Goal: Information Seeking & Learning: Compare options

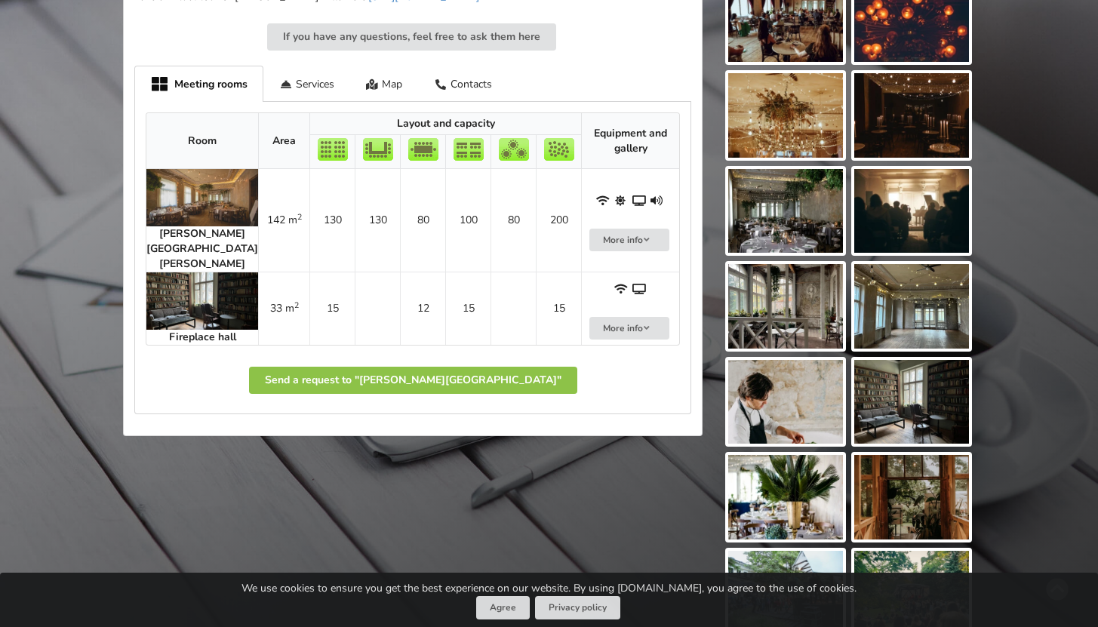
scroll to position [896, 0]
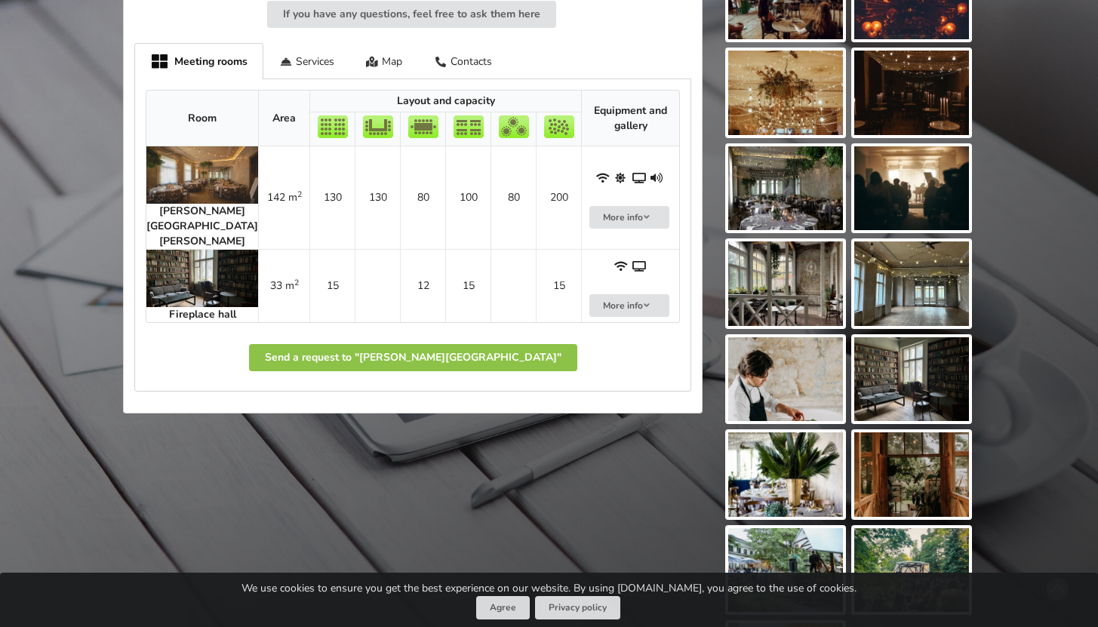
click at [203, 180] on img at bounding box center [202, 174] width 112 height 57
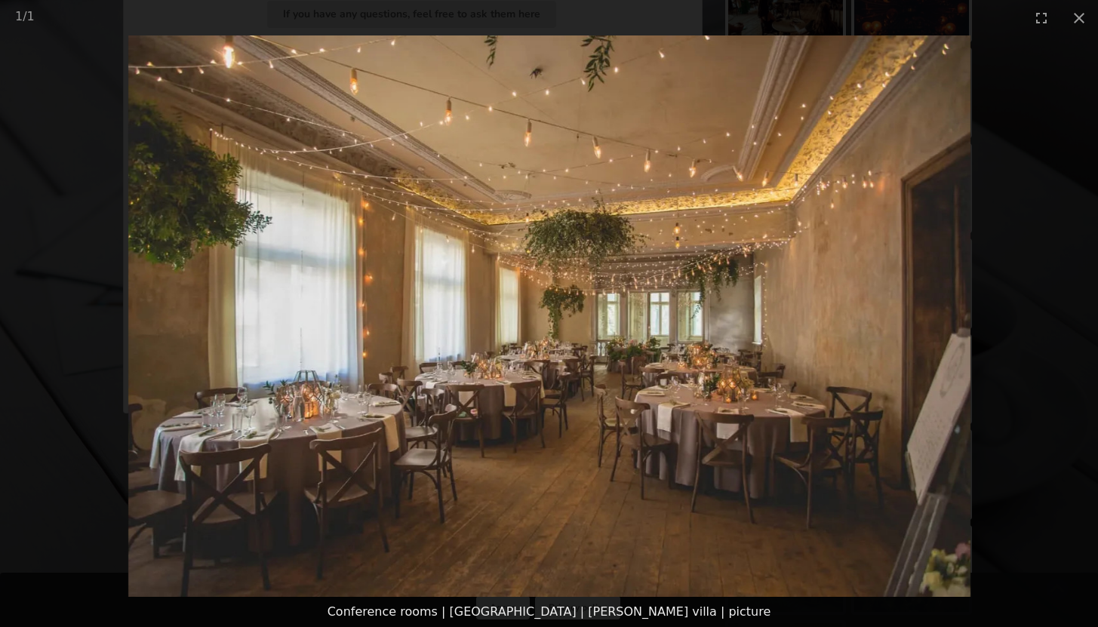
click at [561, 147] on picture at bounding box center [549, 315] width 1098 height 561
click at [650, 158] on picture at bounding box center [549, 315] width 1098 height 561
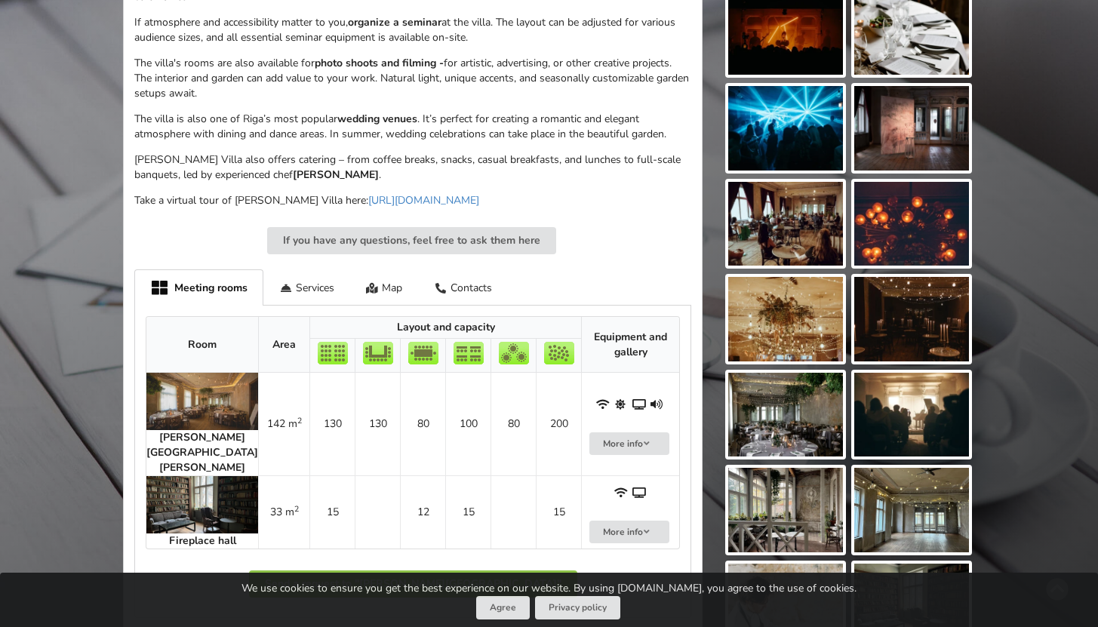
scroll to position [576, 0]
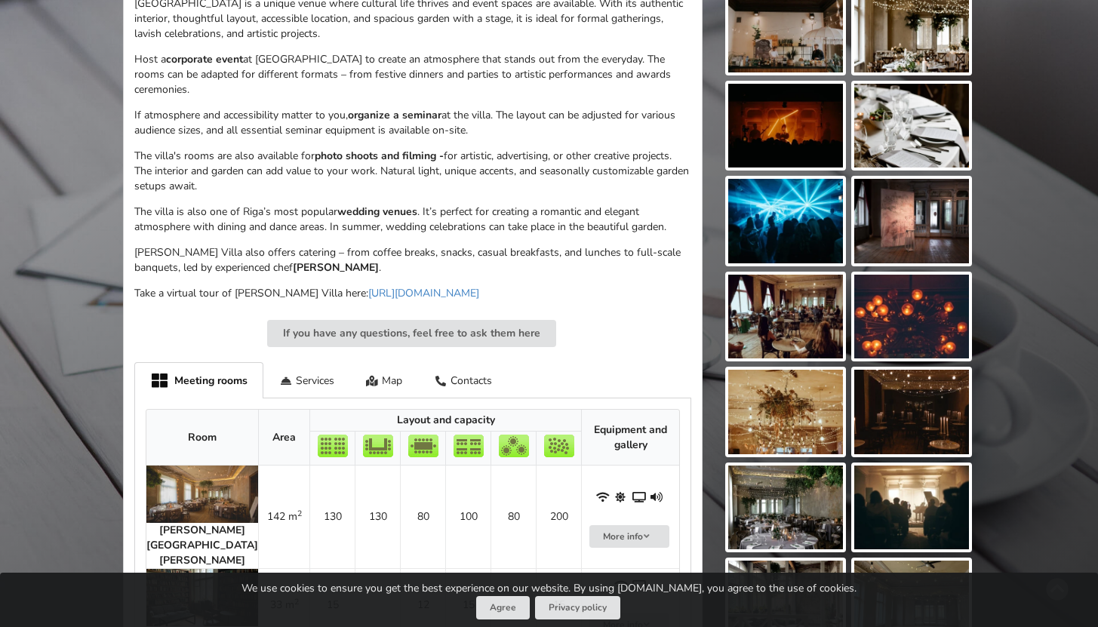
click at [816, 41] on img at bounding box center [785, 30] width 115 height 84
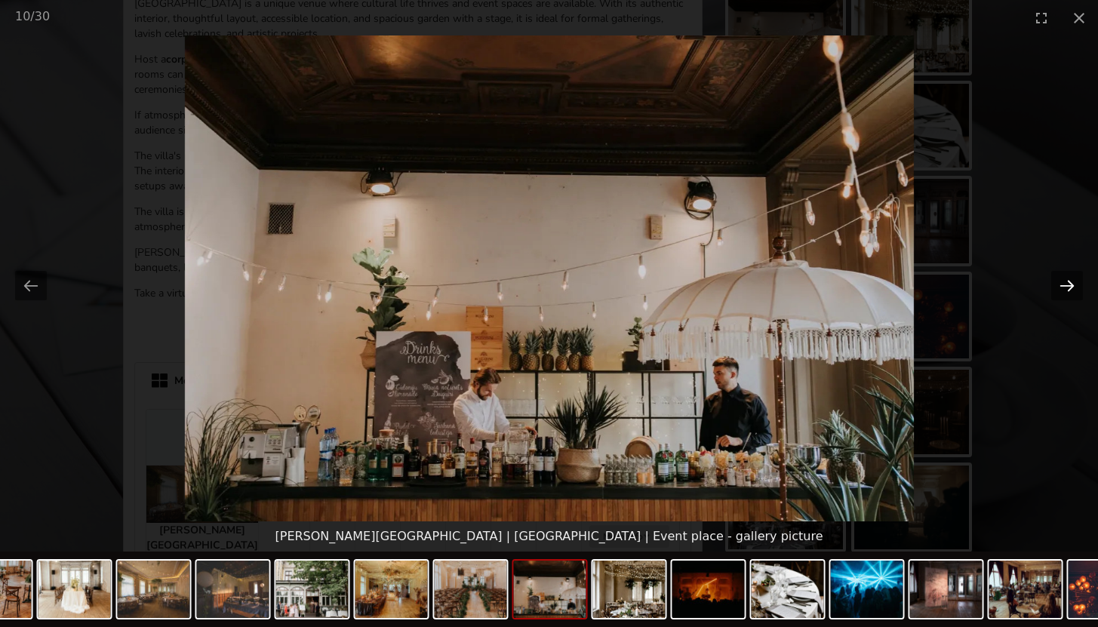
click at [1063, 287] on button "Next slide" at bounding box center [1067, 285] width 32 height 29
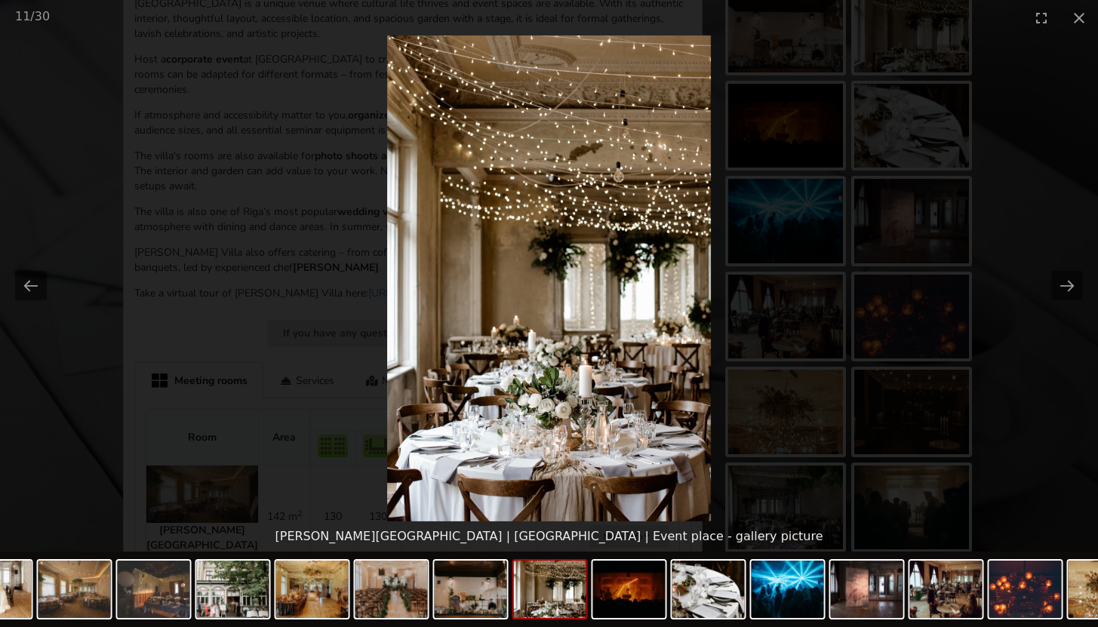
click at [1017, 281] on picture at bounding box center [549, 278] width 1098 height 486
click at [1061, 287] on button "Next slide" at bounding box center [1067, 285] width 32 height 29
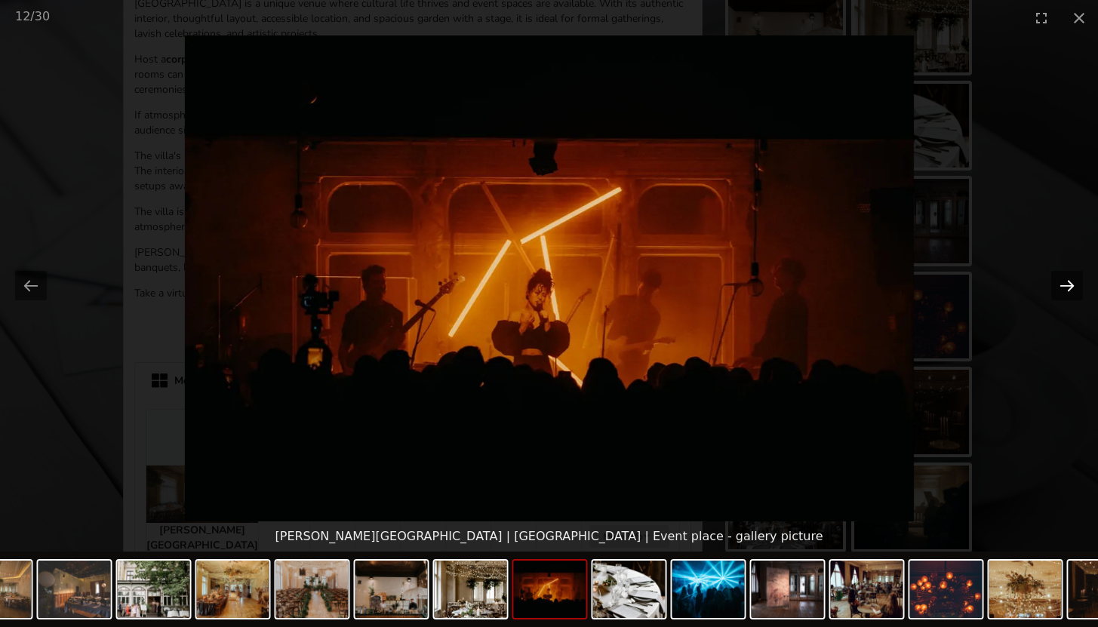
click at [1077, 287] on button "Next slide" at bounding box center [1067, 285] width 32 height 29
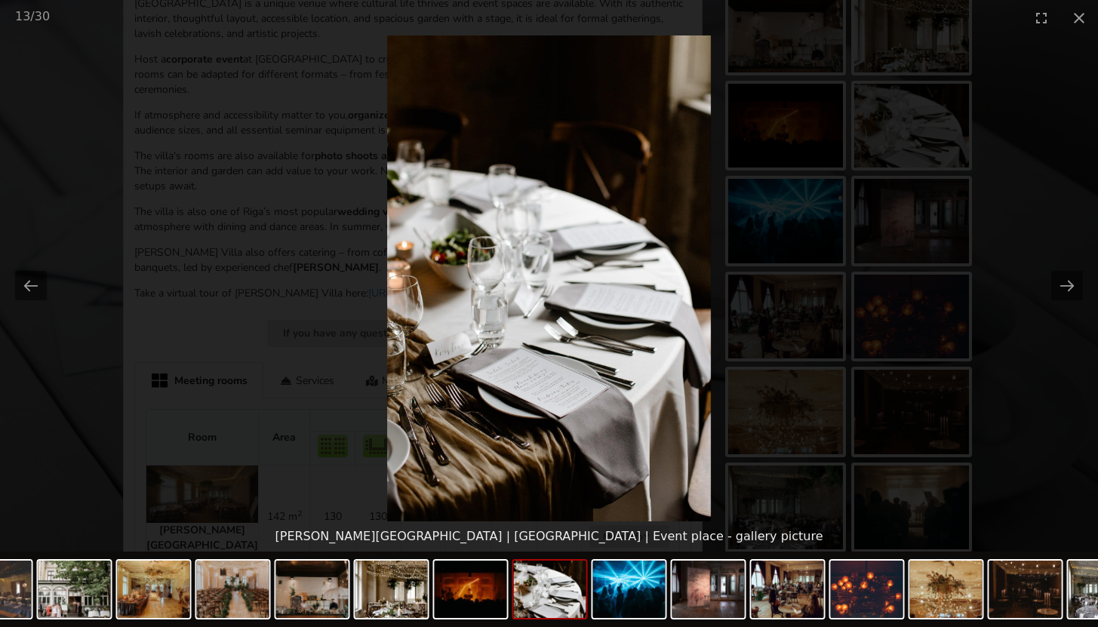
click at [1086, 288] on picture at bounding box center [549, 278] width 1098 height 486
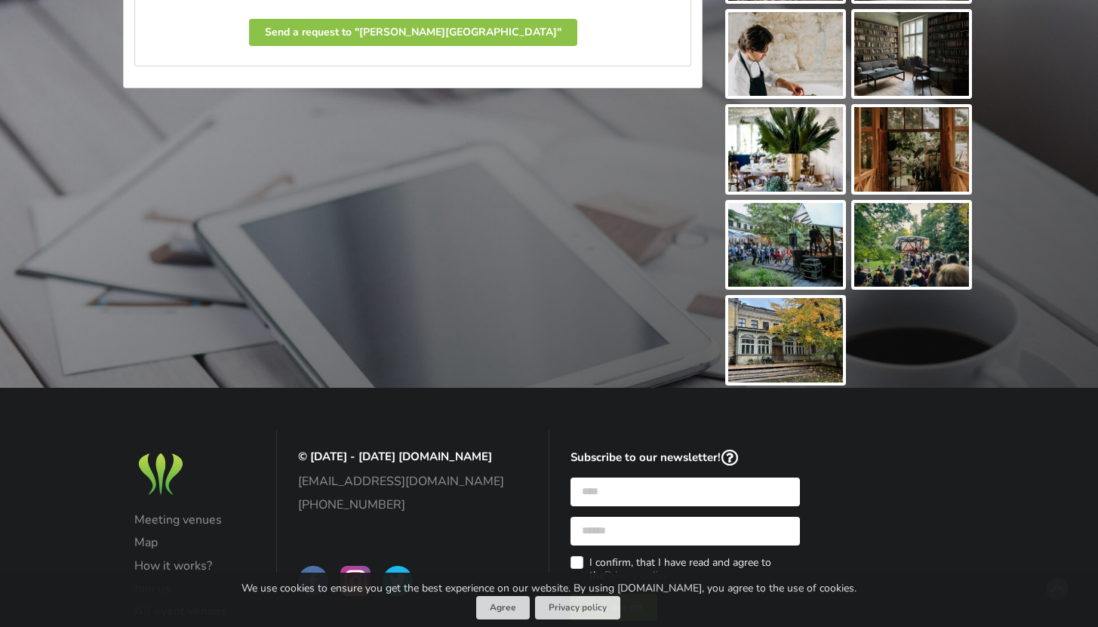
scroll to position [1148, 0]
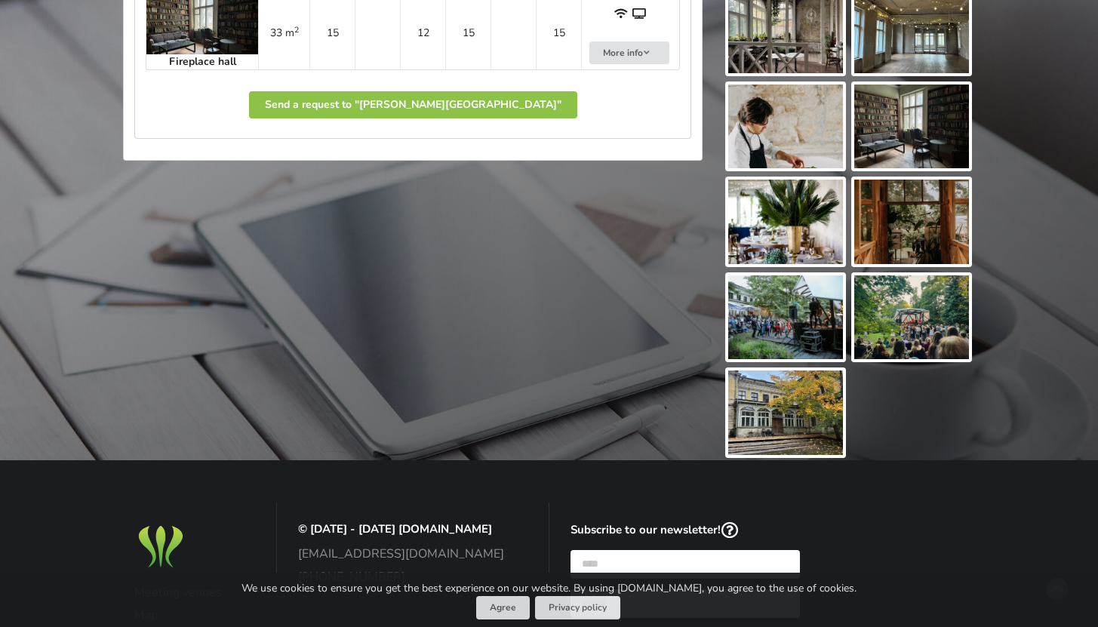
click at [942, 217] on img at bounding box center [911, 222] width 115 height 84
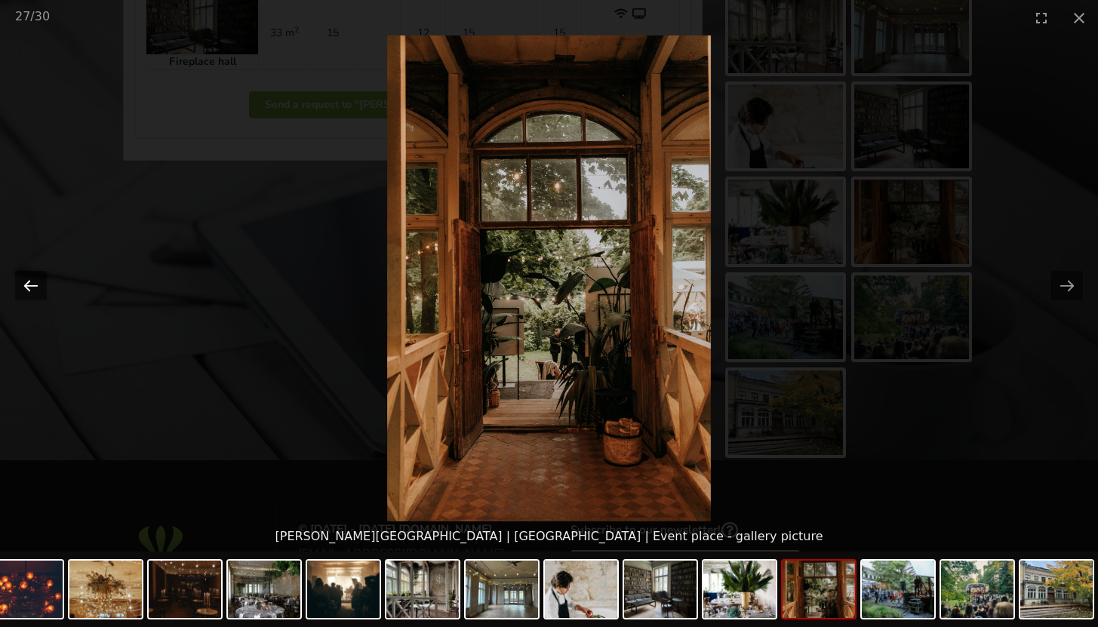
click at [32, 291] on button "Previous slide" at bounding box center [31, 285] width 32 height 29
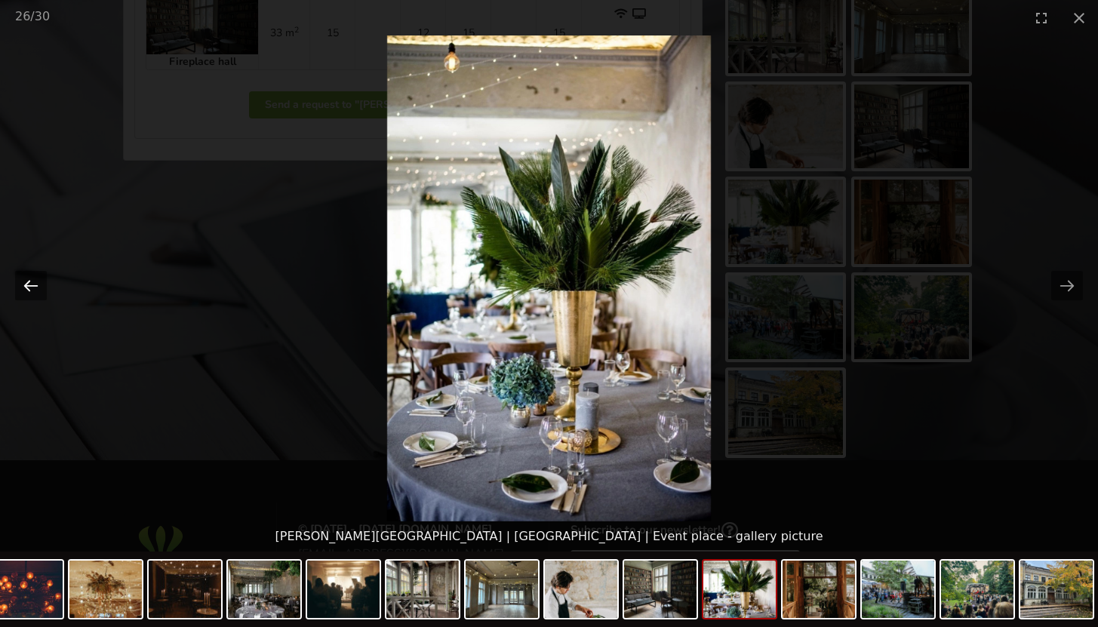
click at [33, 290] on button "Previous slide" at bounding box center [31, 285] width 32 height 29
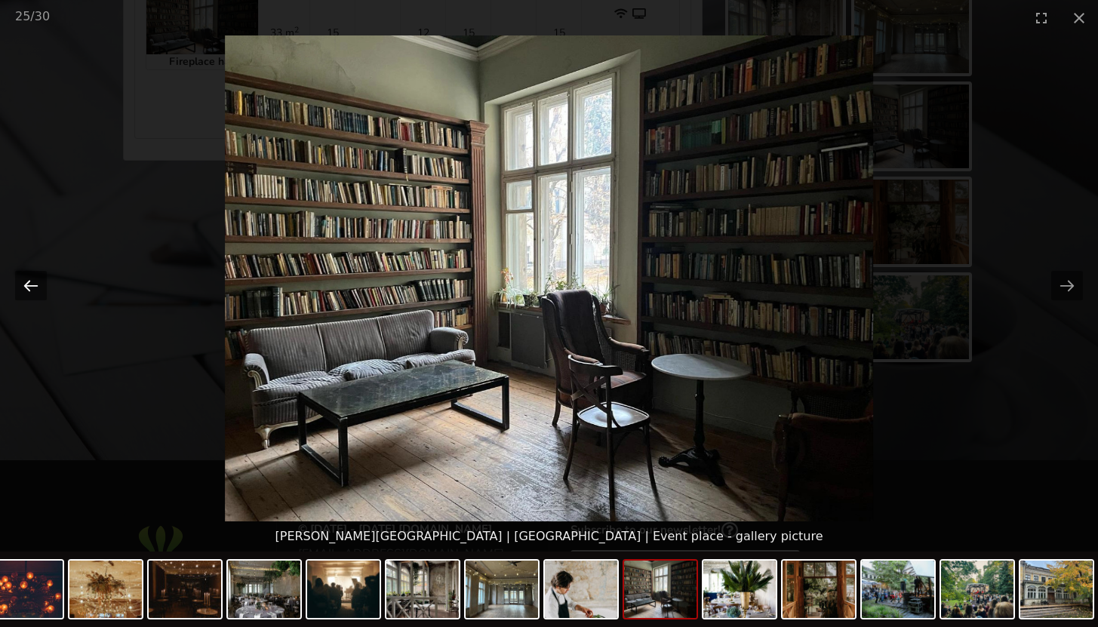
click at [33, 290] on button "Previous slide" at bounding box center [31, 285] width 32 height 29
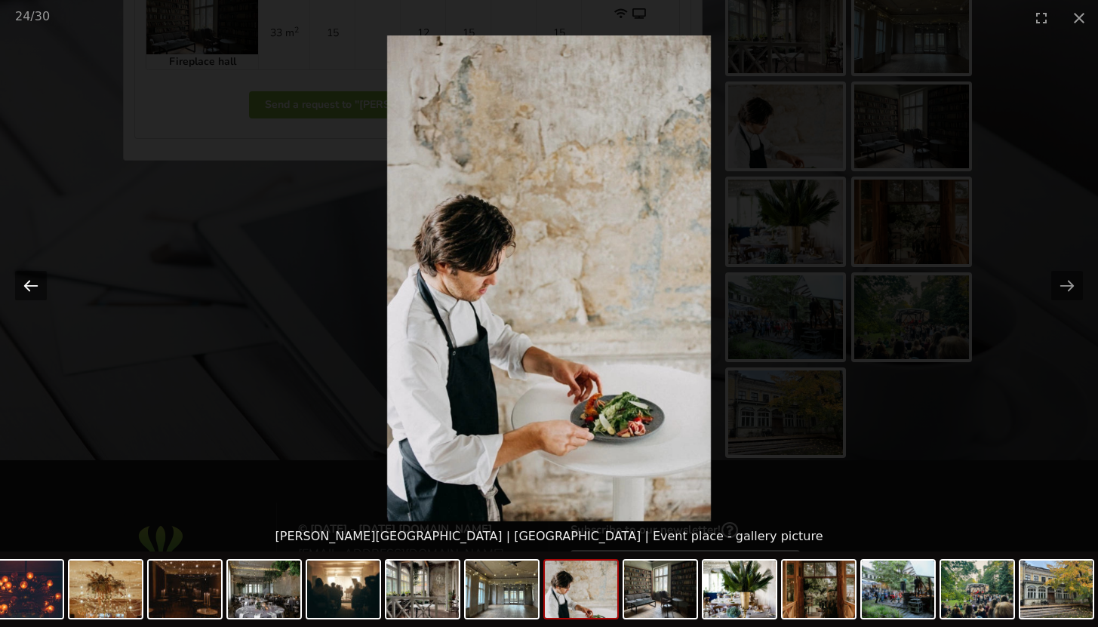
click at [33, 290] on button "Previous slide" at bounding box center [31, 285] width 32 height 29
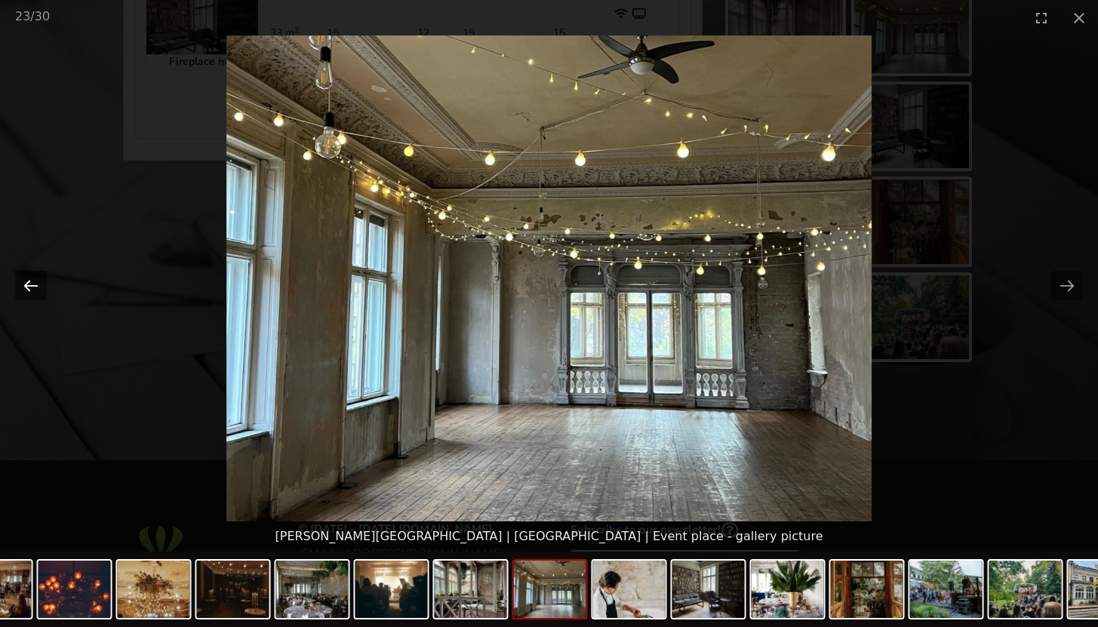
click at [34, 288] on button "Previous slide" at bounding box center [31, 285] width 32 height 29
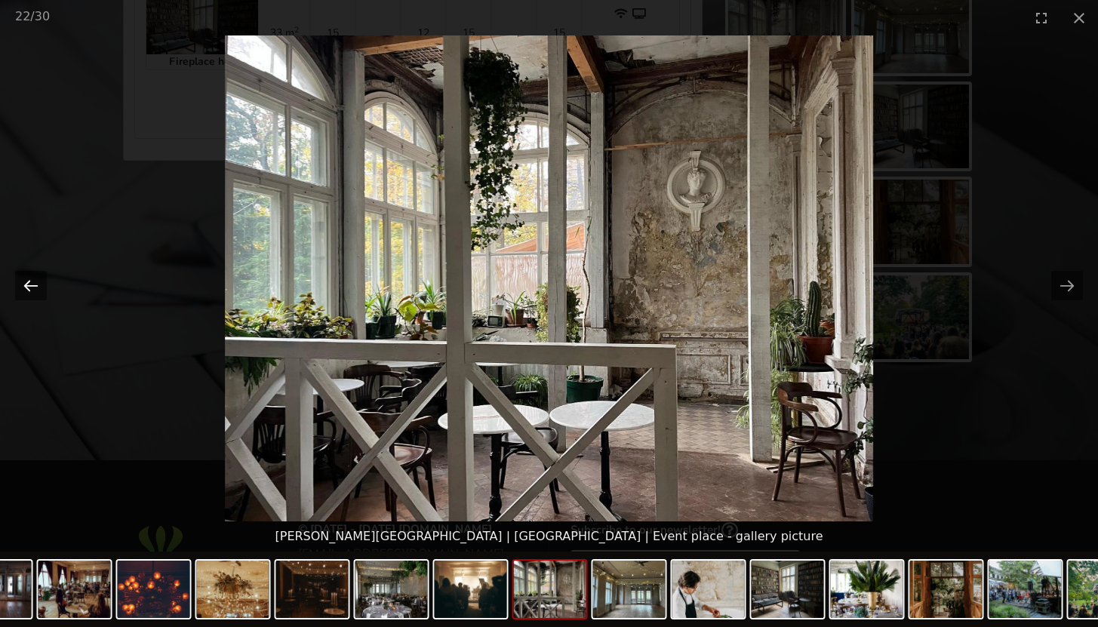
click at [34, 288] on button "Previous slide" at bounding box center [31, 285] width 32 height 29
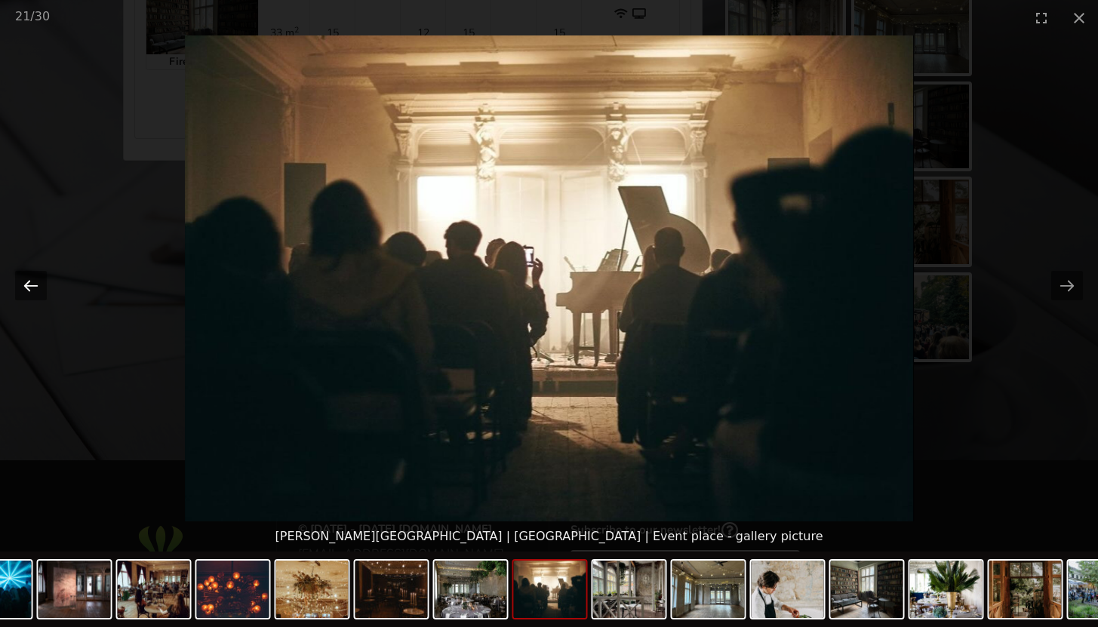
click at [35, 288] on button "Previous slide" at bounding box center [31, 285] width 32 height 29
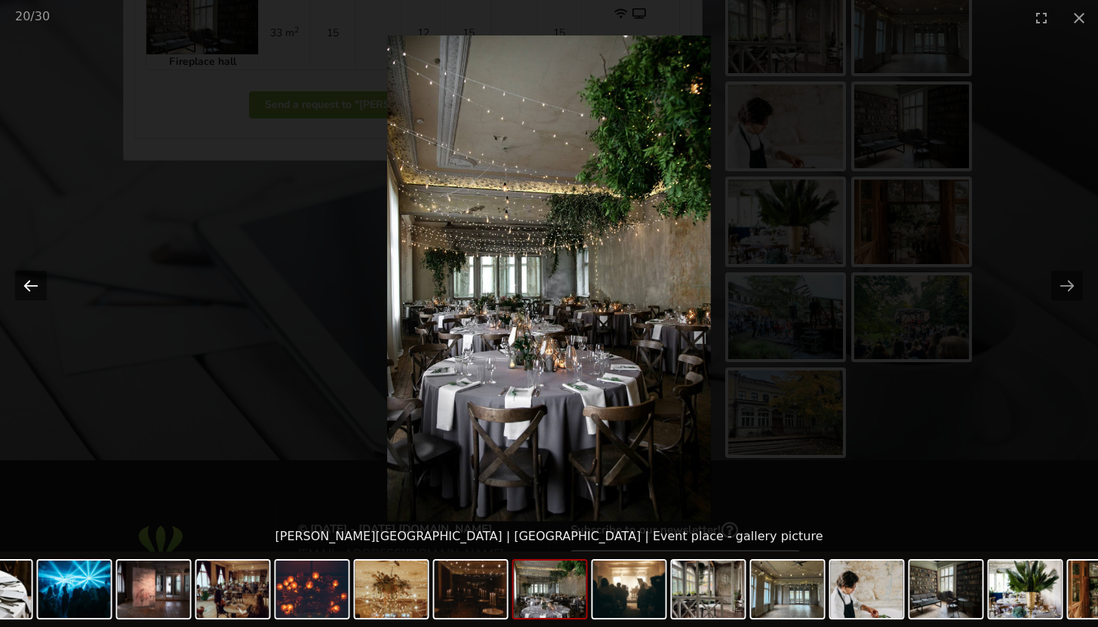
click at [35, 288] on button "Previous slide" at bounding box center [31, 285] width 32 height 29
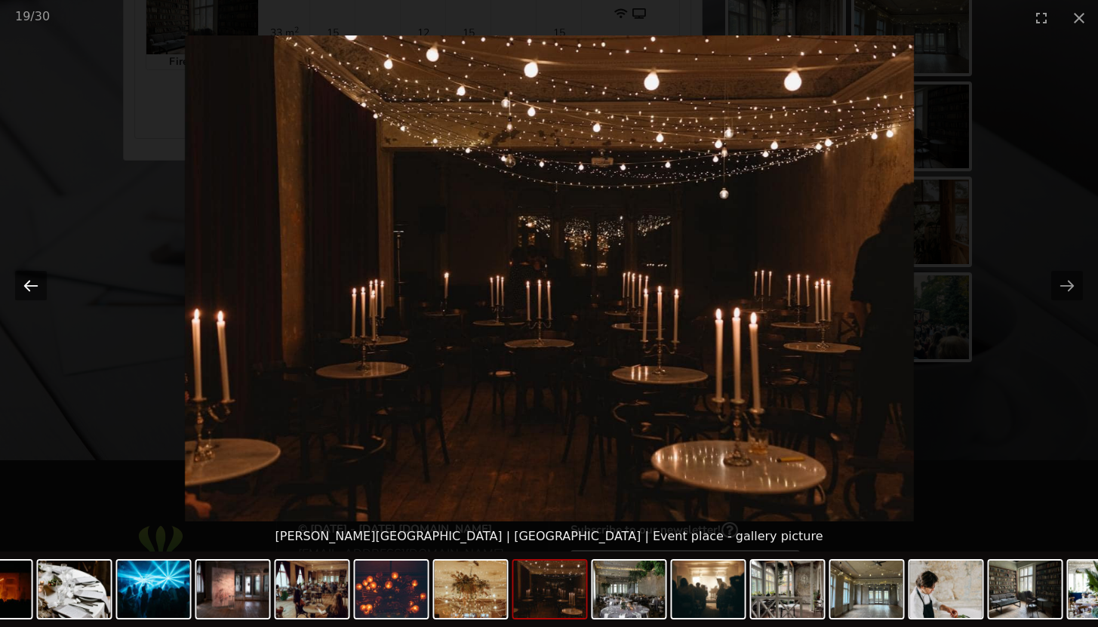
click at [35, 287] on button "Previous slide" at bounding box center [31, 285] width 32 height 29
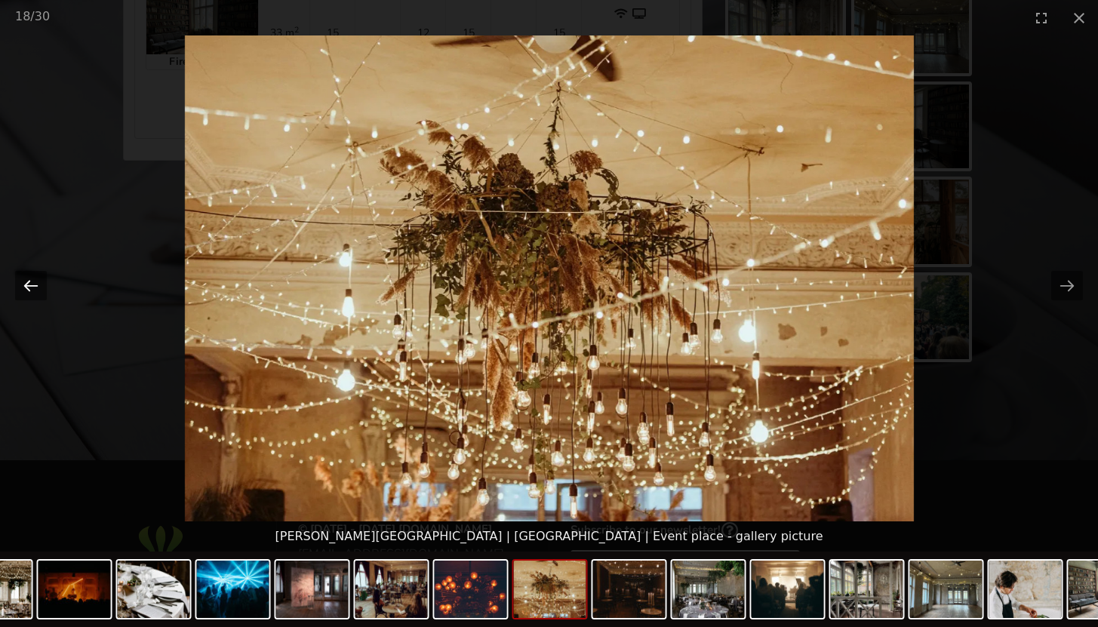
click at [35, 287] on button "Previous slide" at bounding box center [31, 285] width 32 height 29
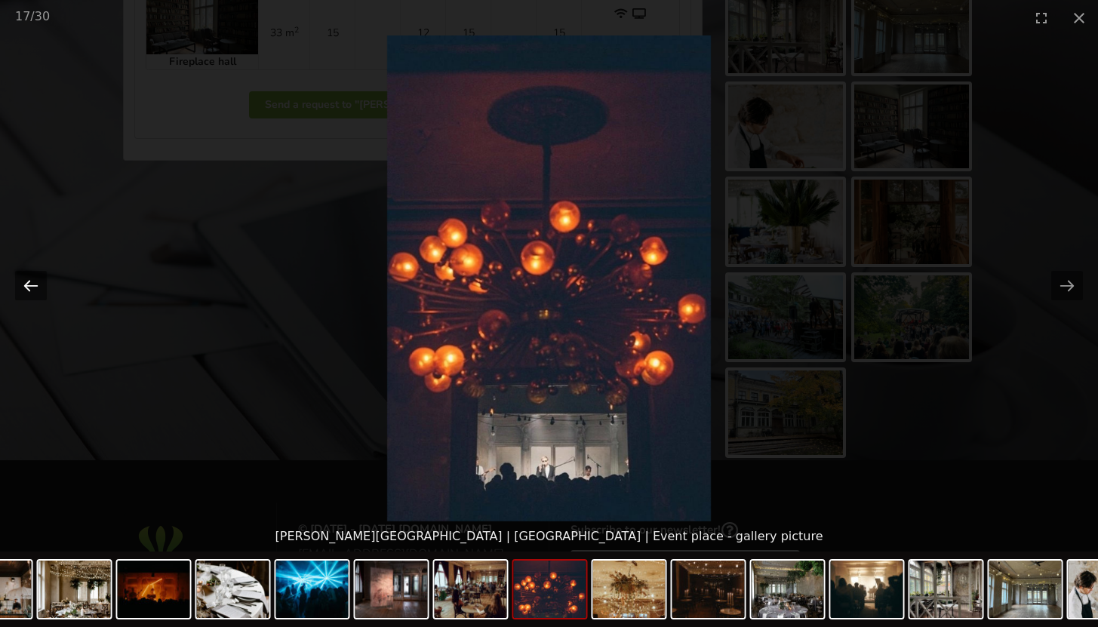
click at [35, 287] on button "Previous slide" at bounding box center [31, 285] width 32 height 29
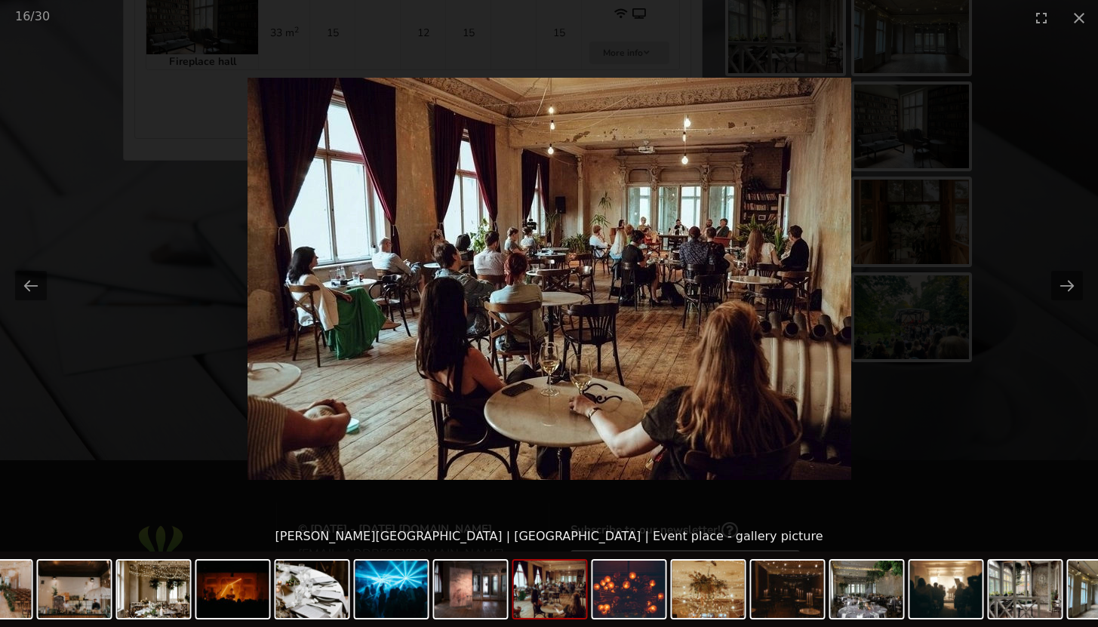
click at [285, 215] on picture at bounding box center [549, 278] width 1098 height 486
click at [687, 171] on picture at bounding box center [549, 278] width 1098 height 486
click at [1076, 15] on button "Close gallery" at bounding box center [1079, 17] width 38 height 35
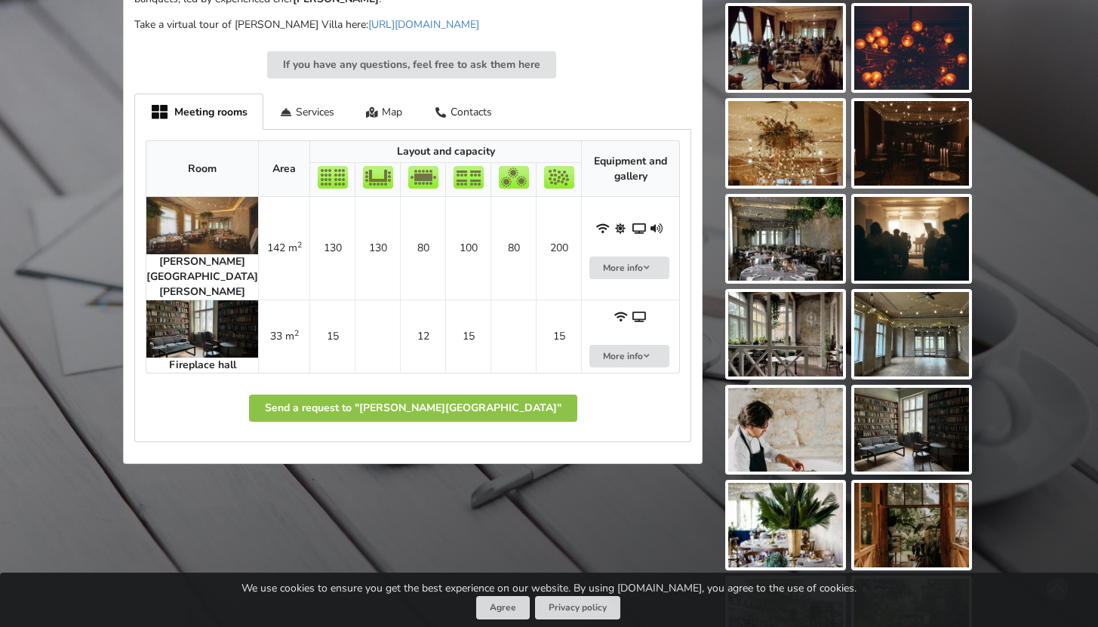
scroll to position [853, 0]
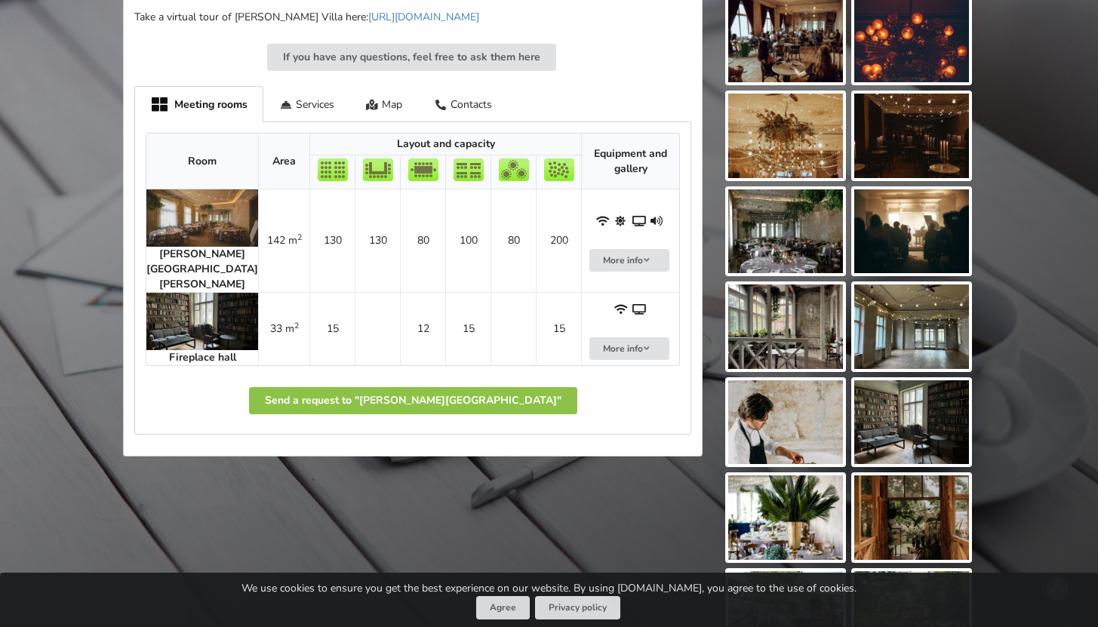
click at [738, 262] on img at bounding box center [785, 231] width 115 height 84
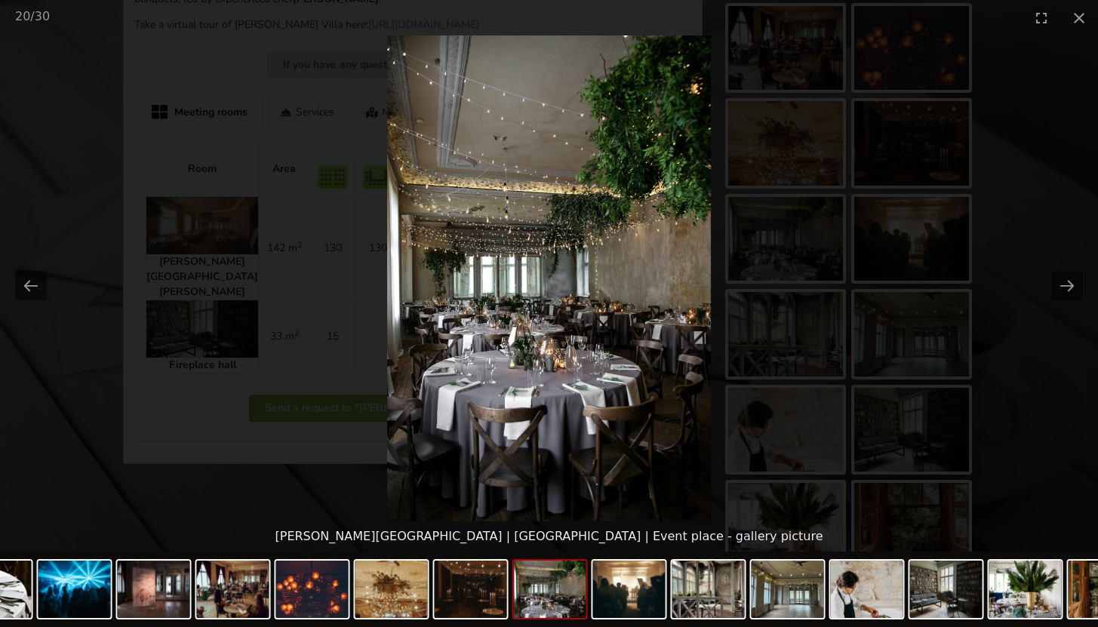
scroll to position [844, 0]
click at [1007, 167] on picture at bounding box center [549, 278] width 1098 height 486
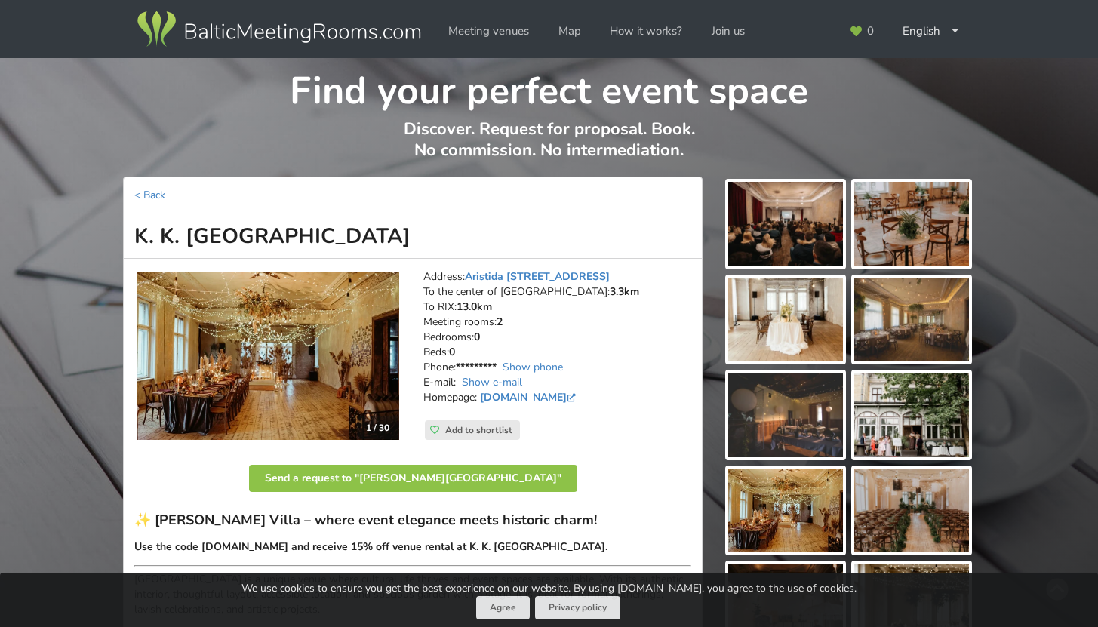
scroll to position [0, 0]
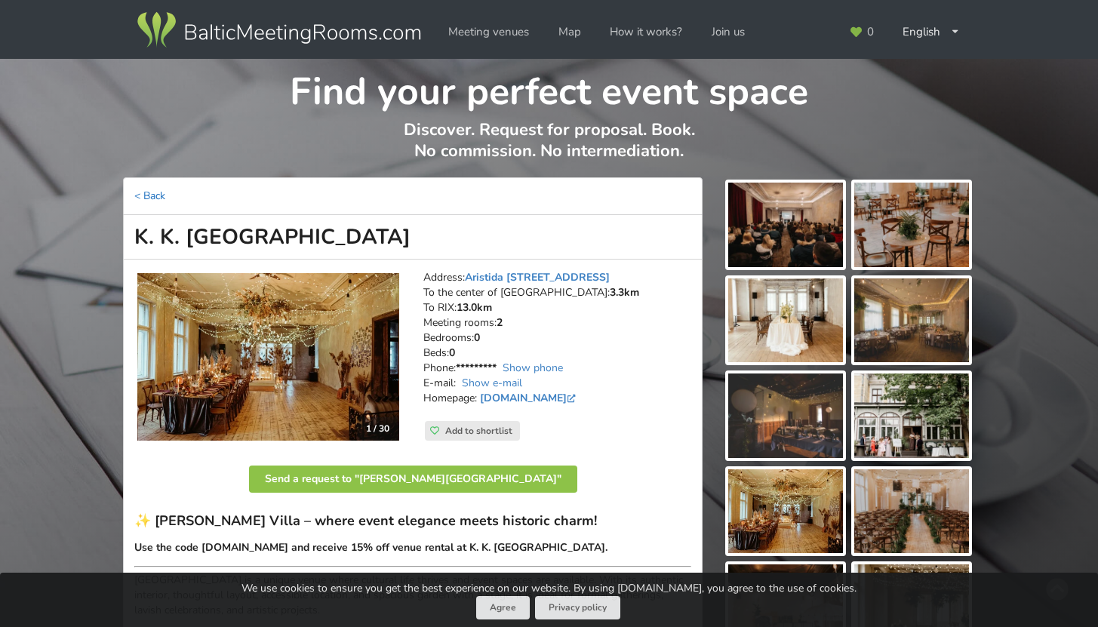
click at [151, 192] on link "< Back" at bounding box center [149, 196] width 31 height 14
click at [385, 32] on img at bounding box center [278, 30] width 289 height 42
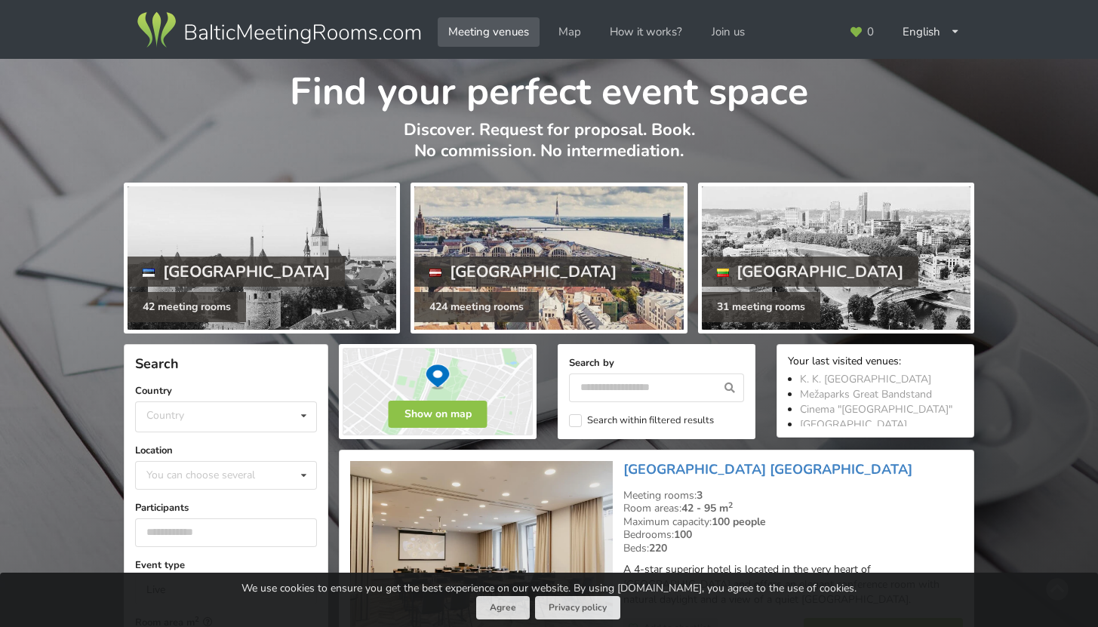
click at [551, 272] on div at bounding box center [548, 257] width 269 height 143
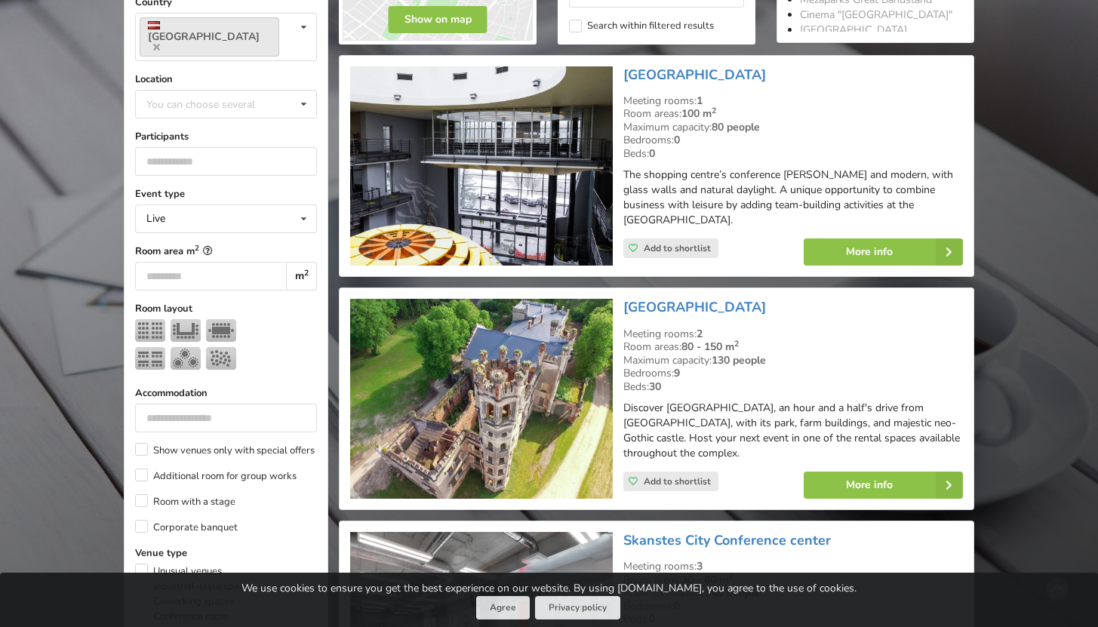
scroll to position [330, 0]
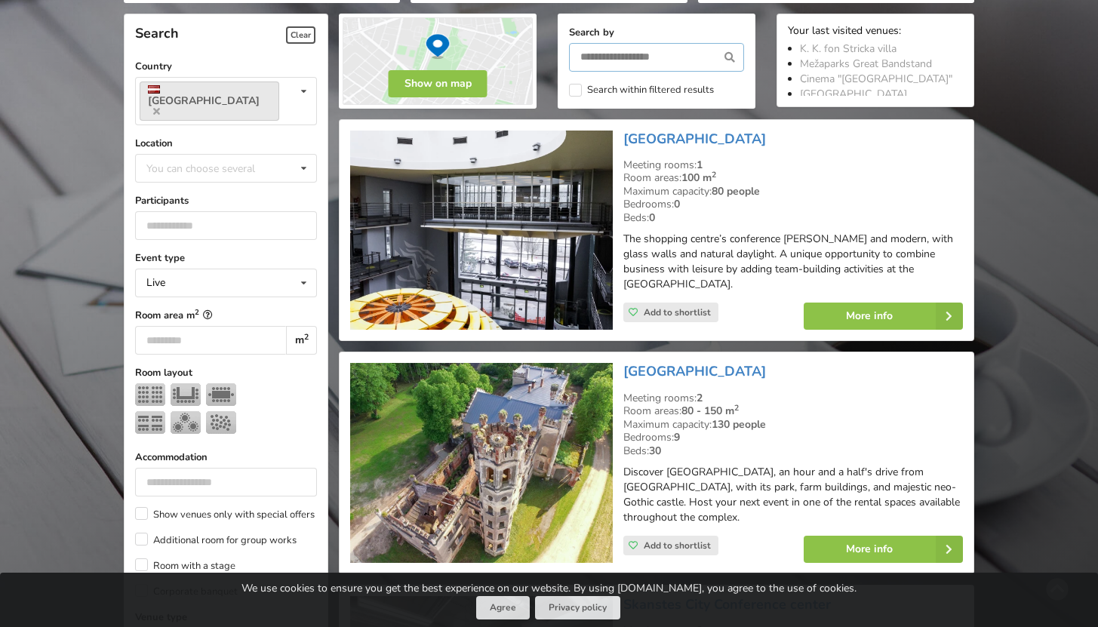
click at [672, 67] on input "text" at bounding box center [656, 57] width 175 height 29
click at [676, 61] on input "text" at bounding box center [656, 57] width 175 height 29
click at [190, 159] on div "You can choose several" at bounding box center [216, 167] width 146 height 17
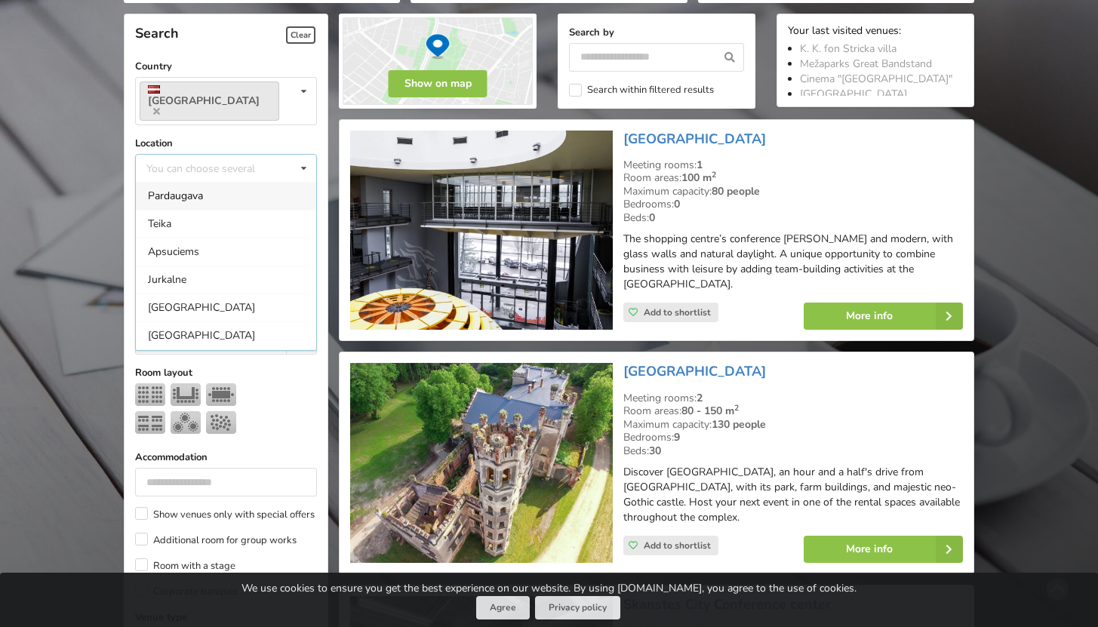
click at [205, 321] on div "[GEOGRAPHIC_DATA]" at bounding box center [226, 335] width 180 height 28
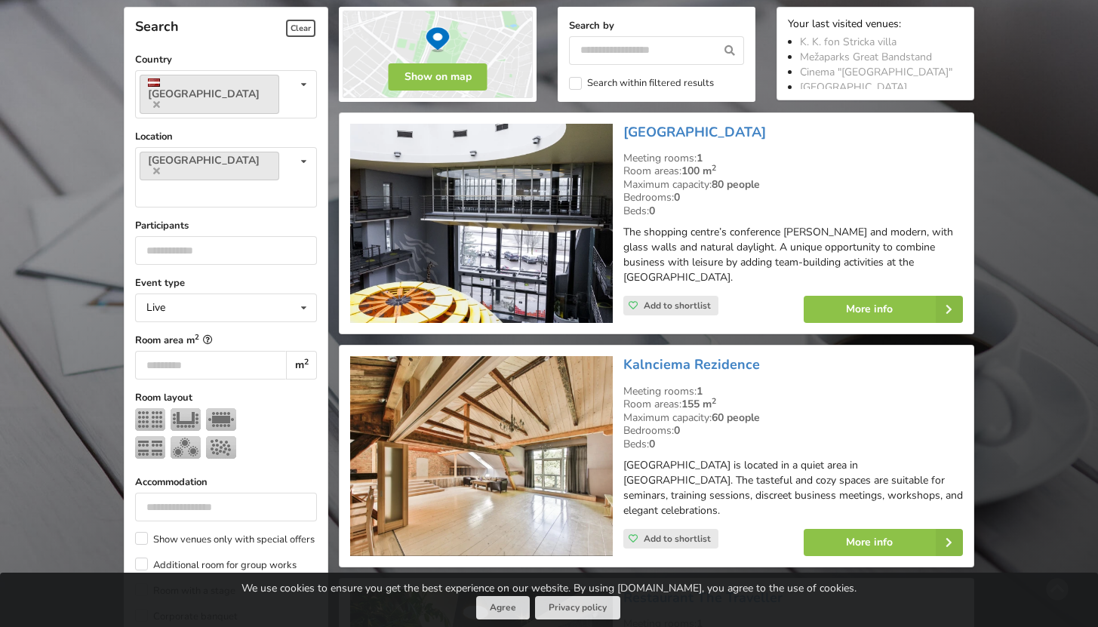
scroll to position [338, 0]
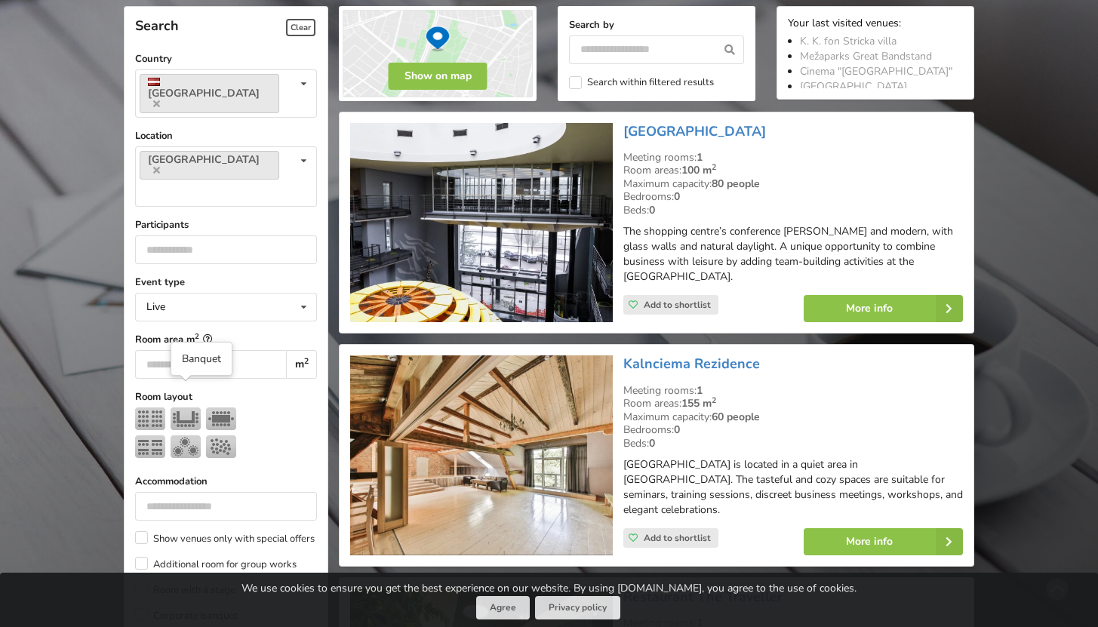
click at [186, 435] on img at bounding box center [186, 446] width 30 height 23
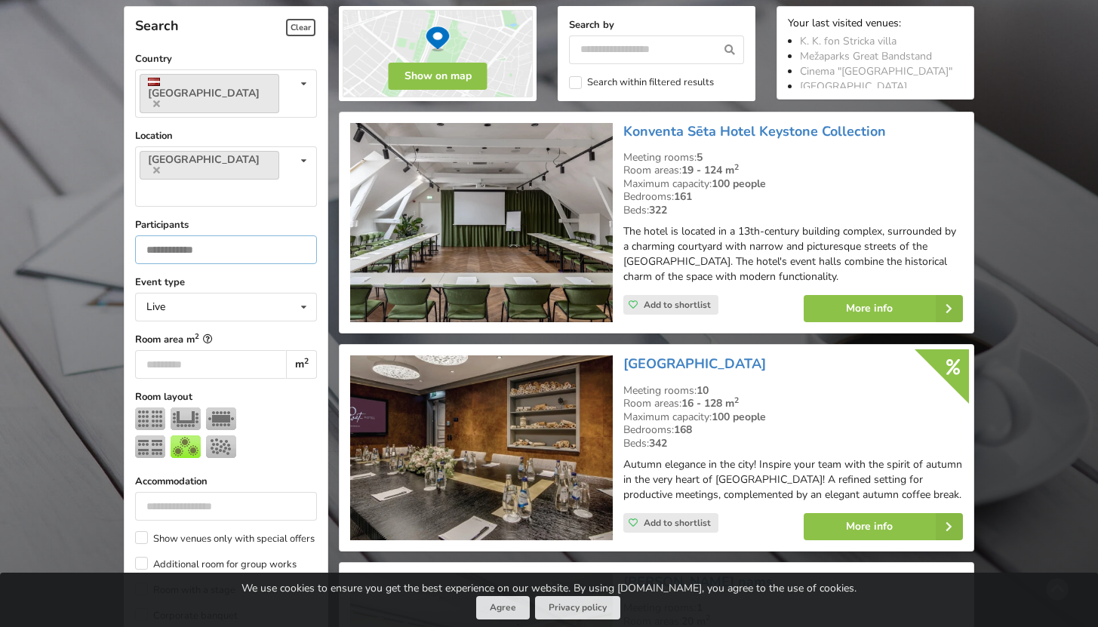
click at [202, 235] on input "number" at bounding box center [226, 249] width 182 height 29
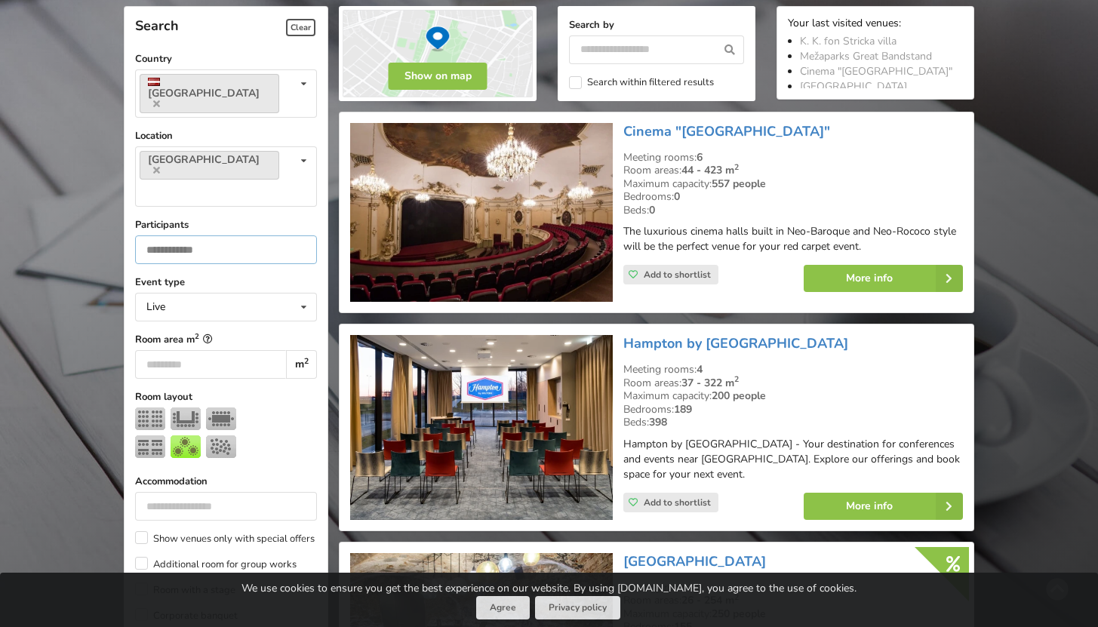
type input "***"
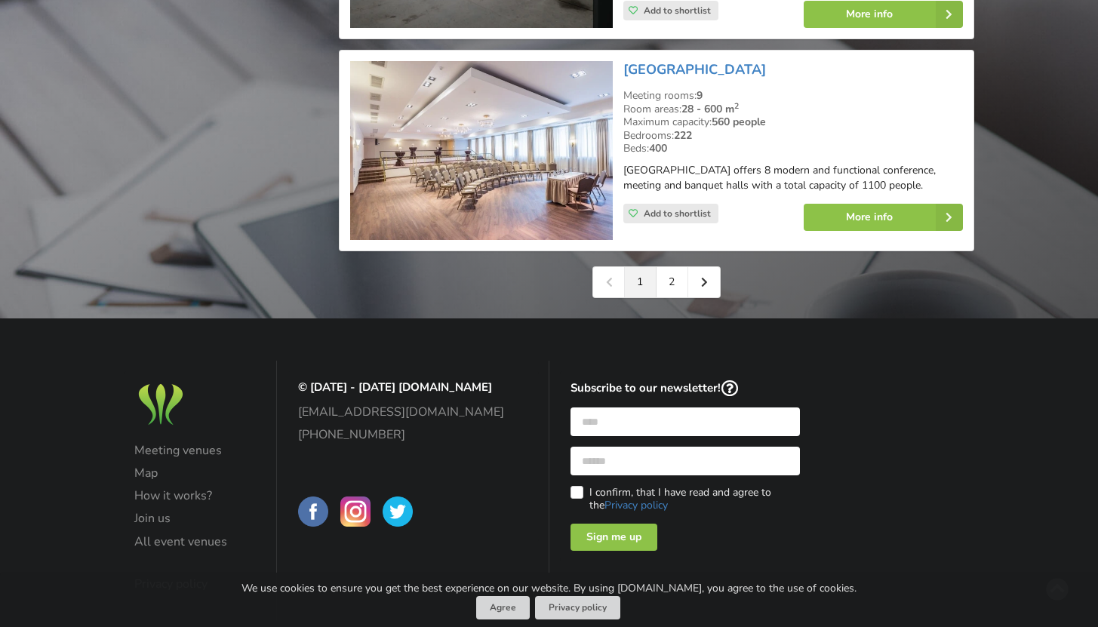
scroll to position [3621, 0]
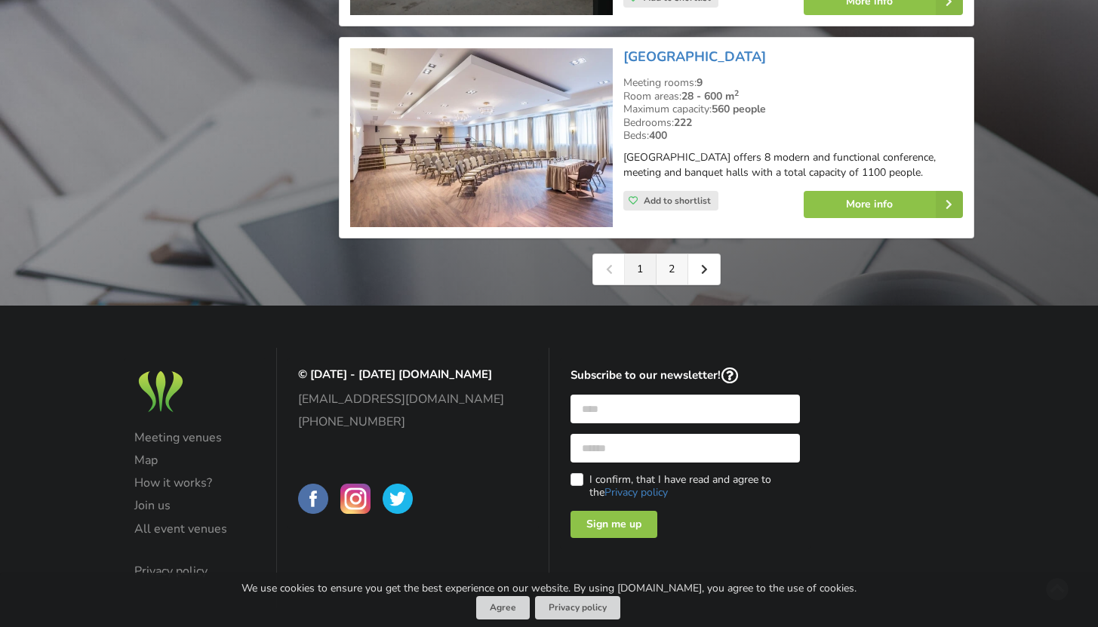
click at [680, 254] on link "2" at bounding box center [672, 269] width 32 height 30
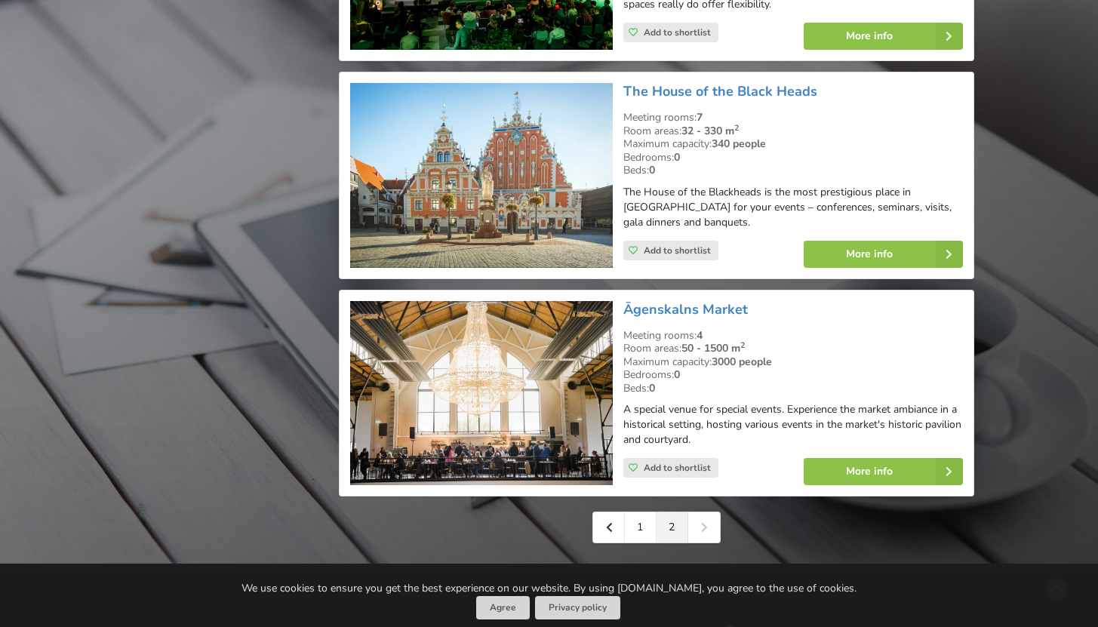
scroll to position [2679, 0]
